Goal: Find specific page/section: Find specific page/section

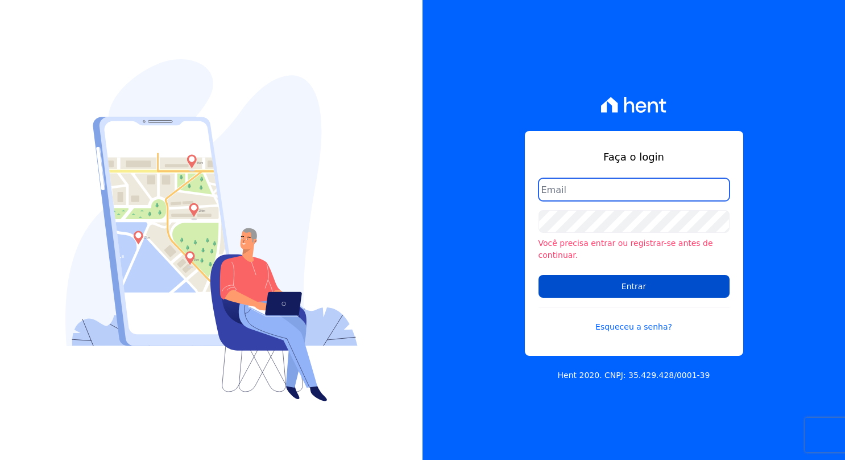
type input "[PERSON_NAME][EMAIL_ADDRESS][PERSON_NAME][DOMAIN_NAME]"
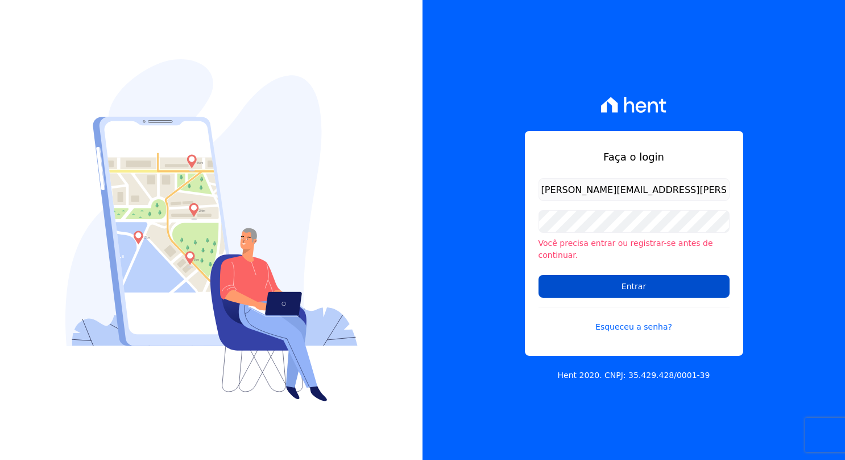
click at [600, 290] on input "Entrar" at bounding box center [634, 286] width 191 height 23
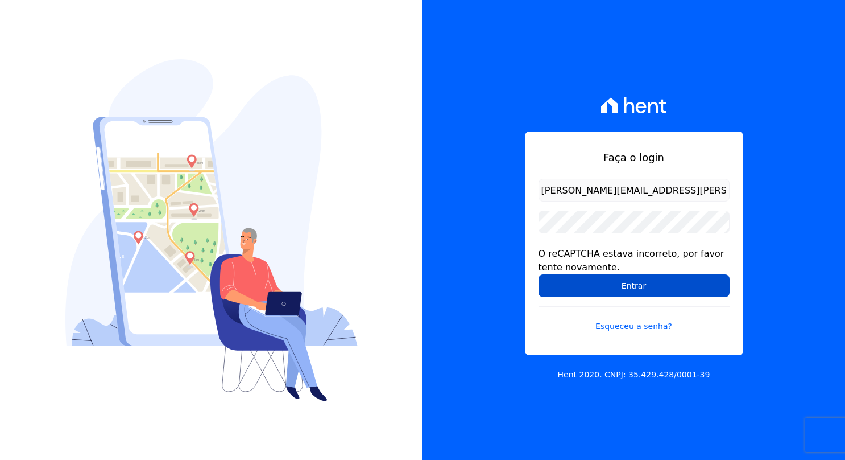
click at [595, 292] on input "Entrar" at bounding box center [634, 285] width 191 height 23
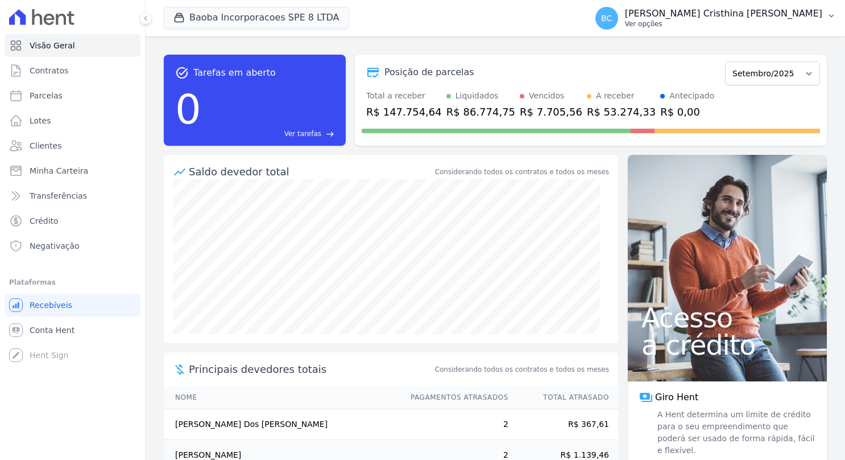
click at [736, 22] on p "Ver opções" at bounding box center [723, 23] width 197 height 9
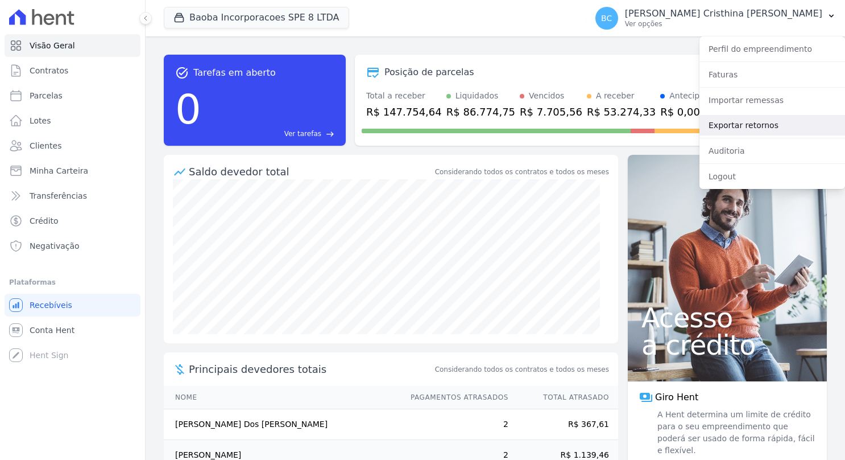
click at [726, 123] on link "Exportar retornos" at bounding box center [773, 125] width 146 height 20
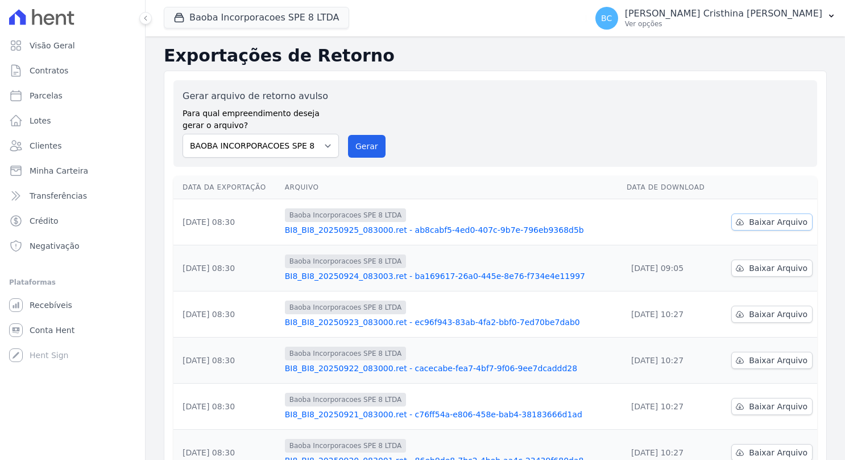
click at [752, 225] on span "Baixar Arquivo" at bounding box center [778, 221] width 59 height 11
click at [68, 73] on link "Contratos" at bounding box center [73, 70] width 136 height 23
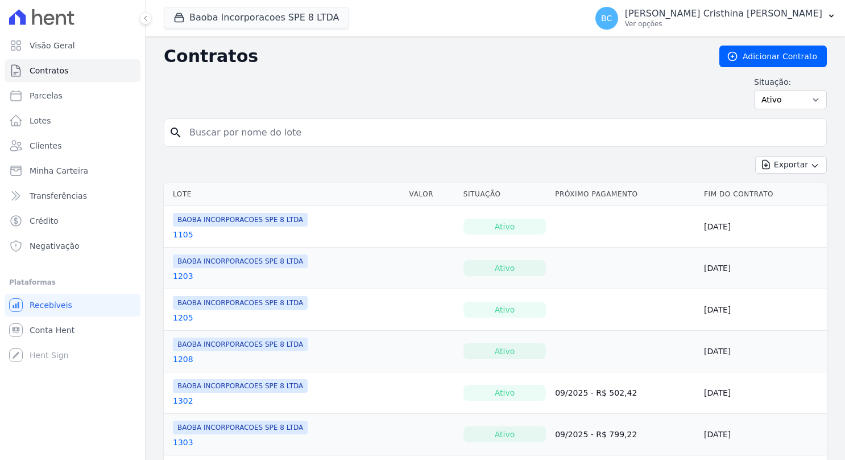
click at [387, 131] on input "search" at bounding box center [502, 132] width 639 height 23
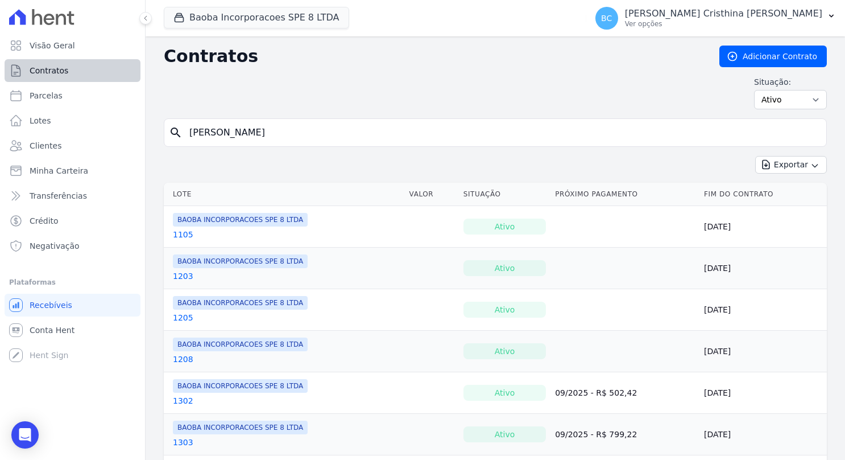
type input "[PERSON_NAME]"
click at [69, 73] on link "Contratos" at bounding box center [73, 70] width 136 height 23
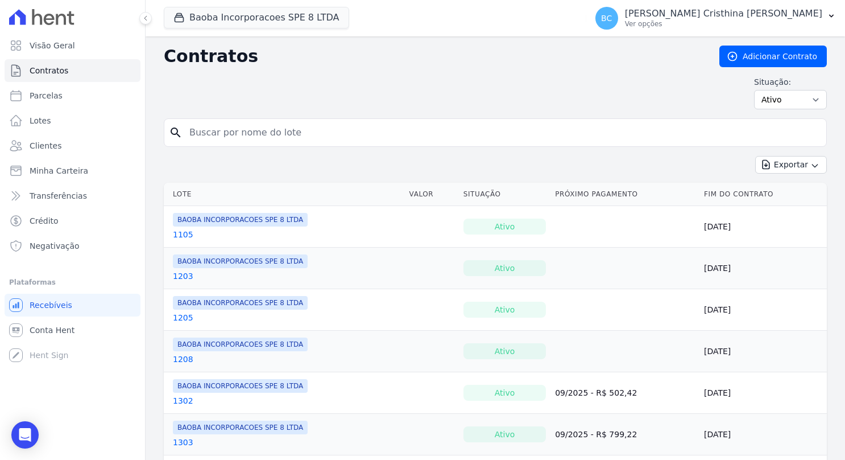
click at [335, 129] on input "search" at bounding box center [502, 132] width 639 height 23
type input "[PERSON_NAME]"
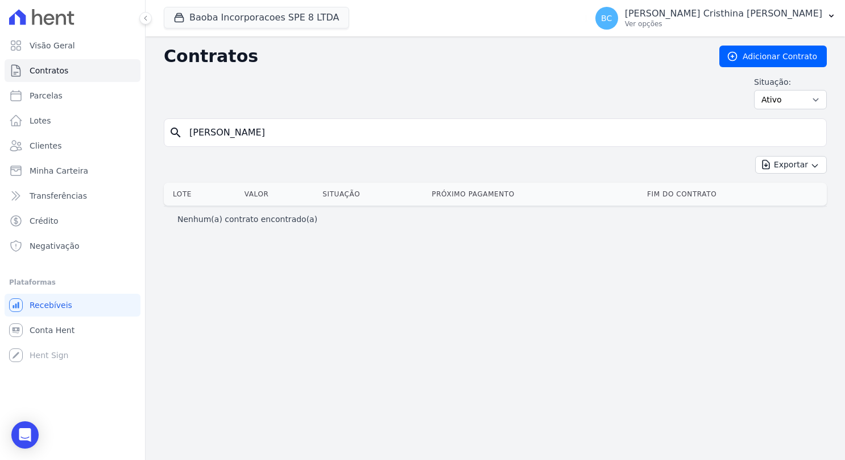
click at [338, 140] on input "[PERSON_NAME]" at bounding box center [502, 132] width 639 height 23
